Goal: Find contact information: Find contact information

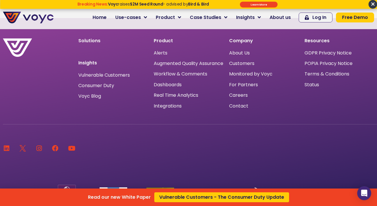
scroll to position [3848, 0]
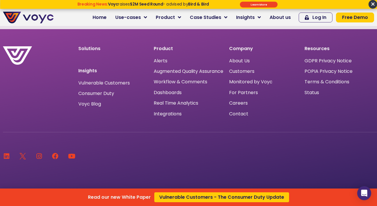
click at [243, 58] on div "Read our new White Paper Vulnerable Customers - The Consumer Duty Update" at bounding box center [188, 103] width 377 height 206
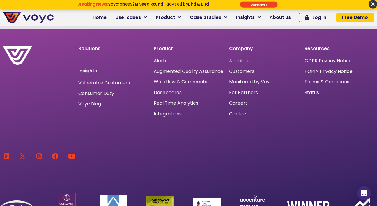
click at [244, 61] on span "About Us" at bounding box center [239, 61] width 21 height 0
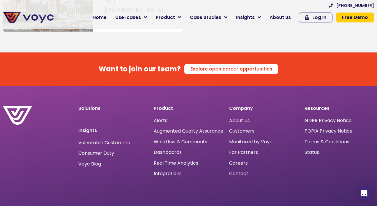
scroll to position [3803, 0]
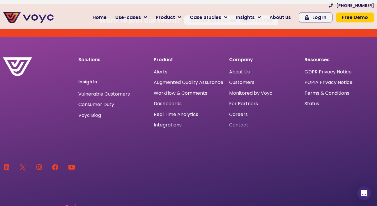
click at [236, 125] on span "Contact" at bounding box center [238, 125] width 19 height 0
